Goal: Check status: Check status

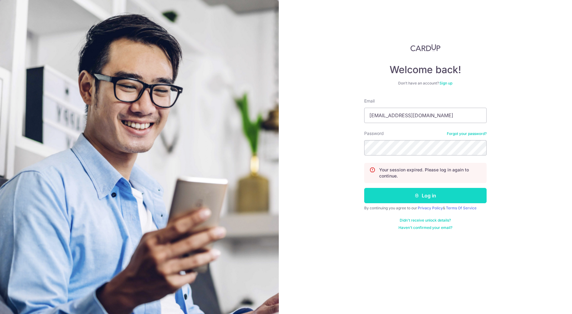
click at [432, 195] on button "Log in" at bounding box center [425, 195] width 123 height 15
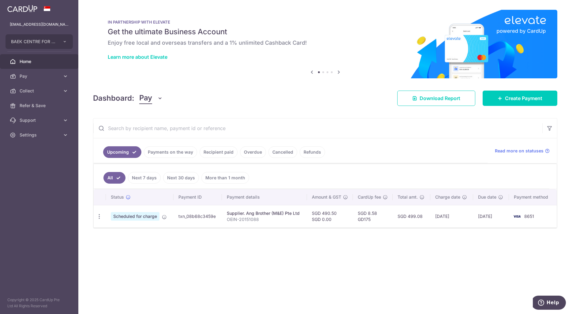
click at [164, 152] on link "Payments on the way" at bounding box center [170, 152] width 53 height 12
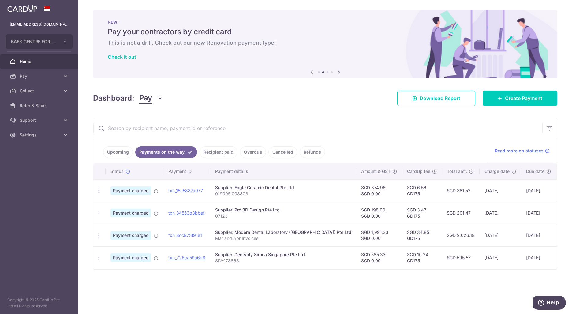
click at [221, 150] on link "Recipient paid" at bounding box center [219, 152] width 38 height 12
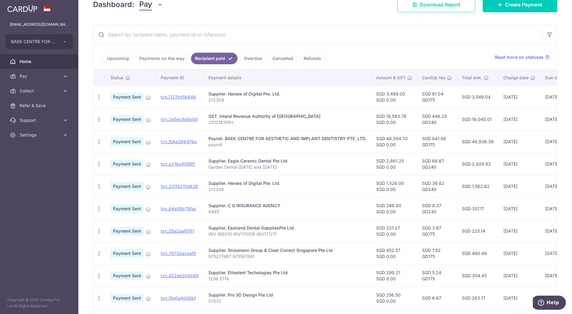
scroll to position [133, 0]
